Goal: Task Accomplishment & Management: Use online tool/utility

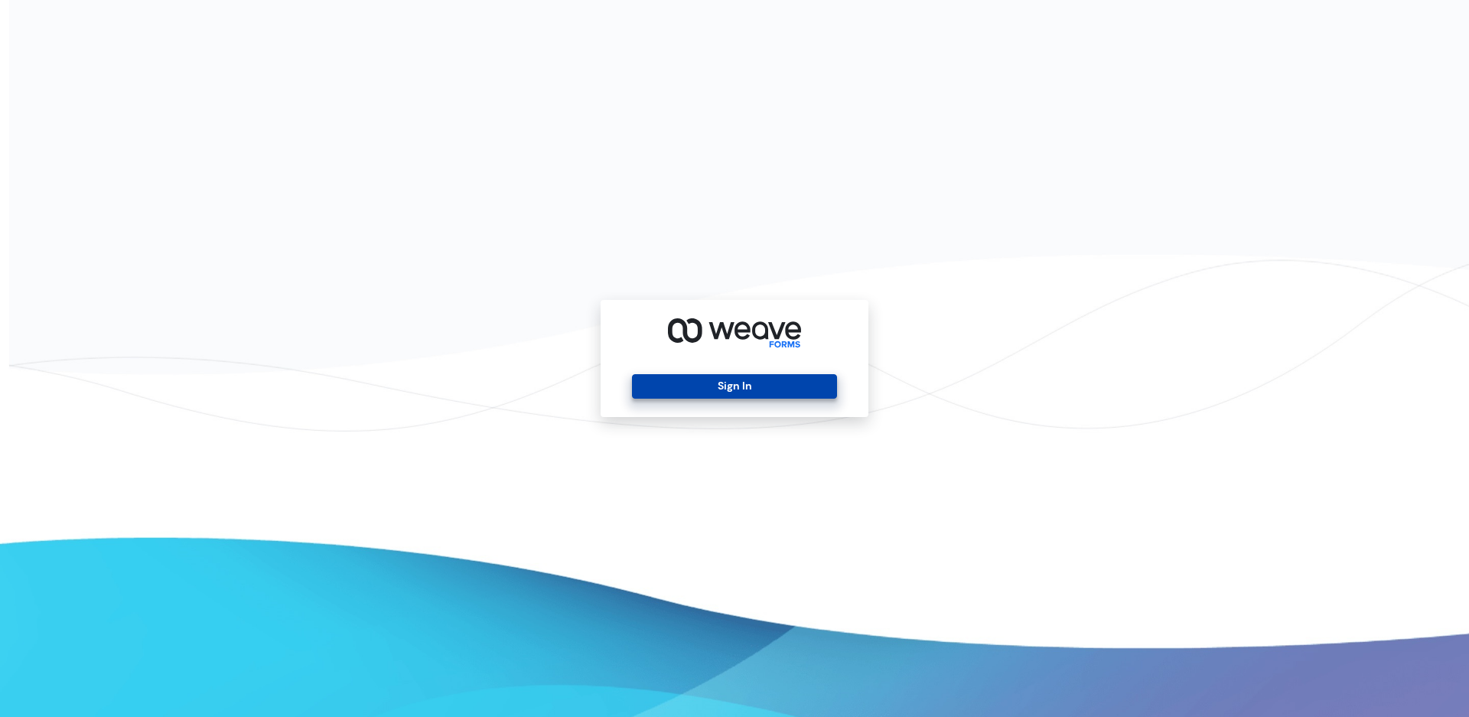
drag, startPoint x: 737, startPoint y: 389, endPoint x: 748, endPoint y: 386, distance: 11.7
click at [737, 388] on button "Sign In" at bounding box center [734, 386] width 204 height 24
